Goal: Task Accomplishment & Management: Manage account settings

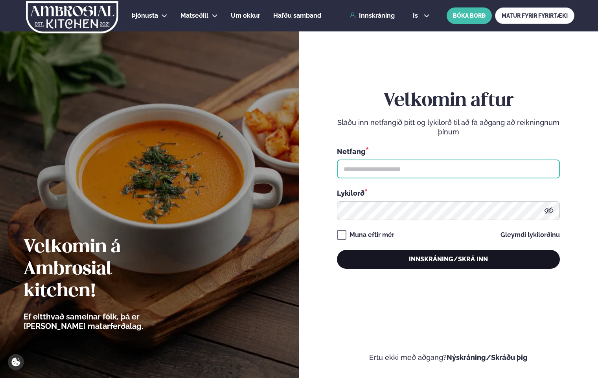
type input "**********"
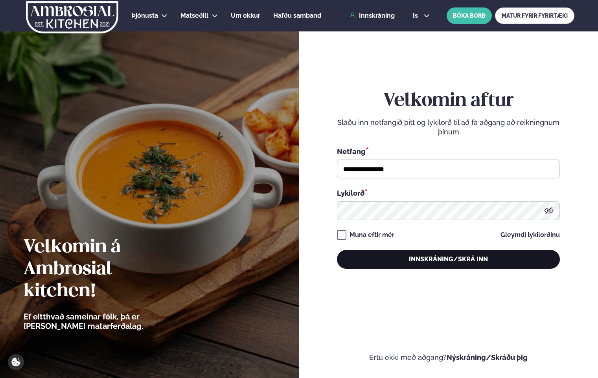
click at [504, 258] on button "Innskráning/Skrá inn" at bounding box center [448, 259] width 223 height 19
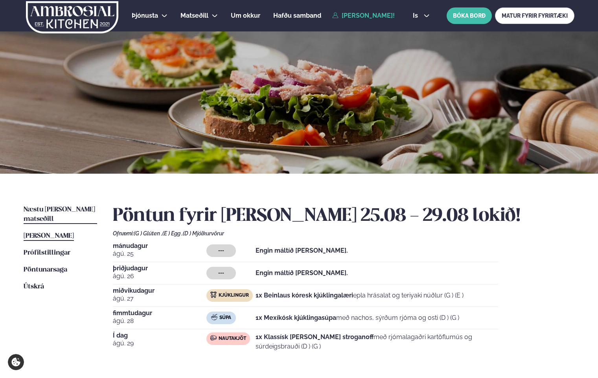
click at [62, 206] on link "Næstu [PERSON_NAME] matseðill Næsta vika" at bounding box center [61, 214] width 74 height 19
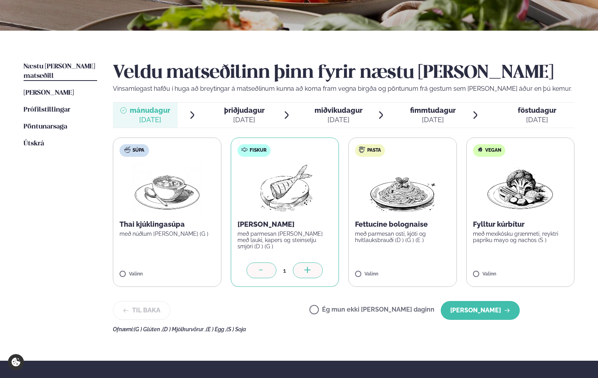
scroll to position [157, 0]
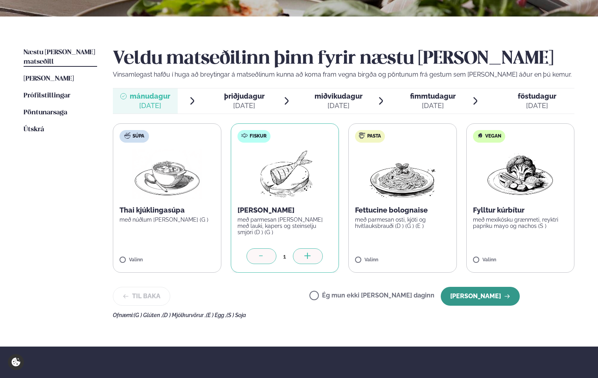
click at [490, 296] on button "[PERSON_NAME]" at bounding box center [480, 296] width 79 height 19
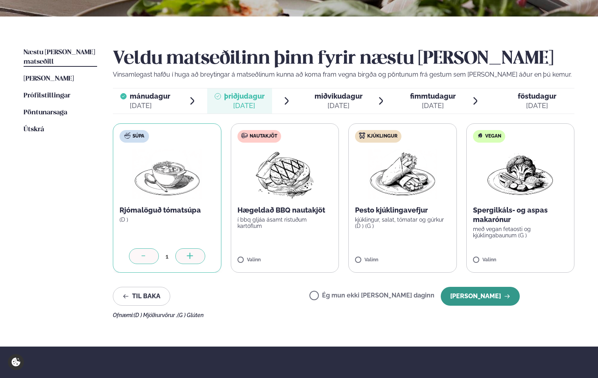
click at [480, 299] on button "[PERSON_NAME]" at bounding box center [480, 296] width 79 height 19
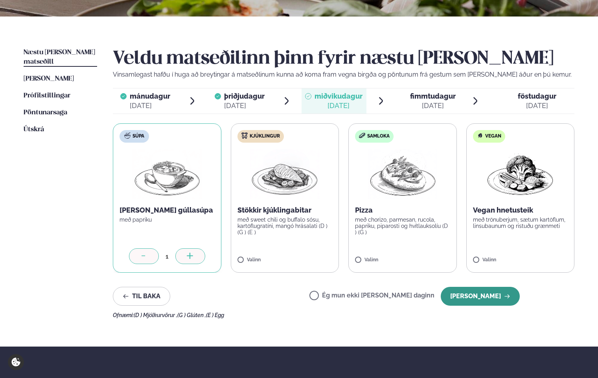
click at [481, 299] on button "[PERSON_NAME]" at bounding box center [480, 296] width 79 height 19
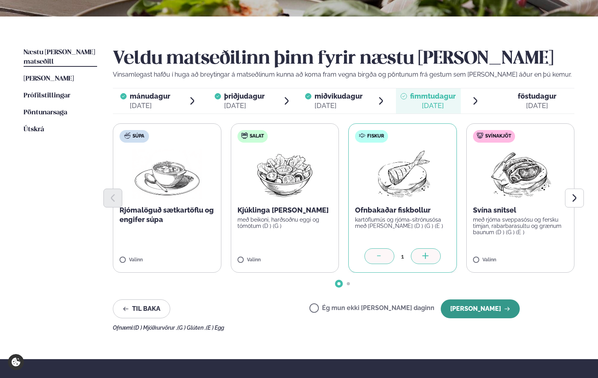
click at [498, 312] on button "[PERSON_NAME]" at bounding box center [480, 309] width 79 height 19
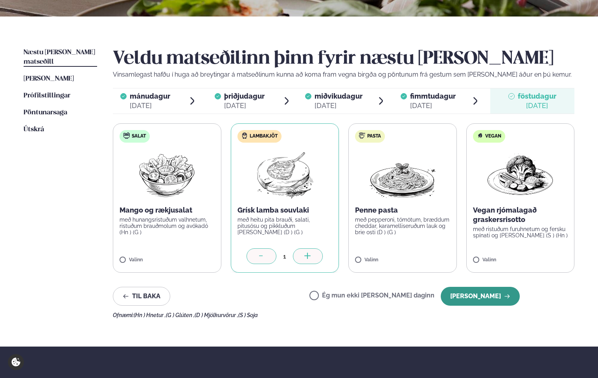
click at [460, 297] on button "[PERSON_NAME]" at bounding box center [480, 296] width 79 height 19
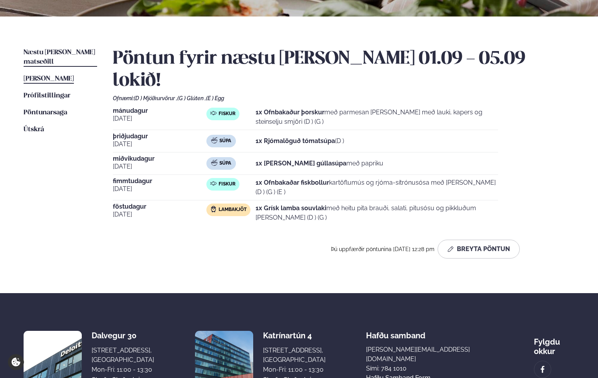
click at [50, 76] on span "[PERSON_NAME]" at bounding box center [49, 79] width 50 height 7
